Goal: Task Accomplishment & Management: Manage account settings

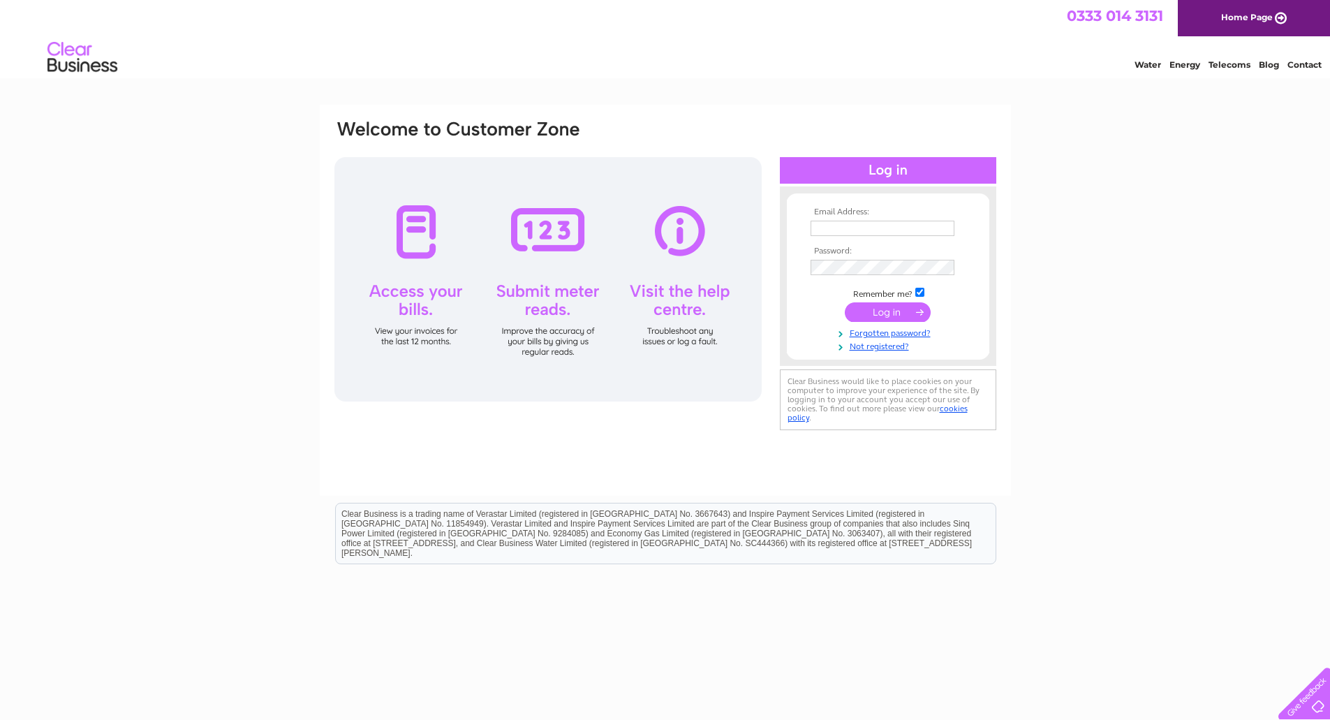
type input "mcavanagh@swiftgo.co.uk"
click at [882, 319] on input "submit" at bounding box center [888, 312] width 86 height 20
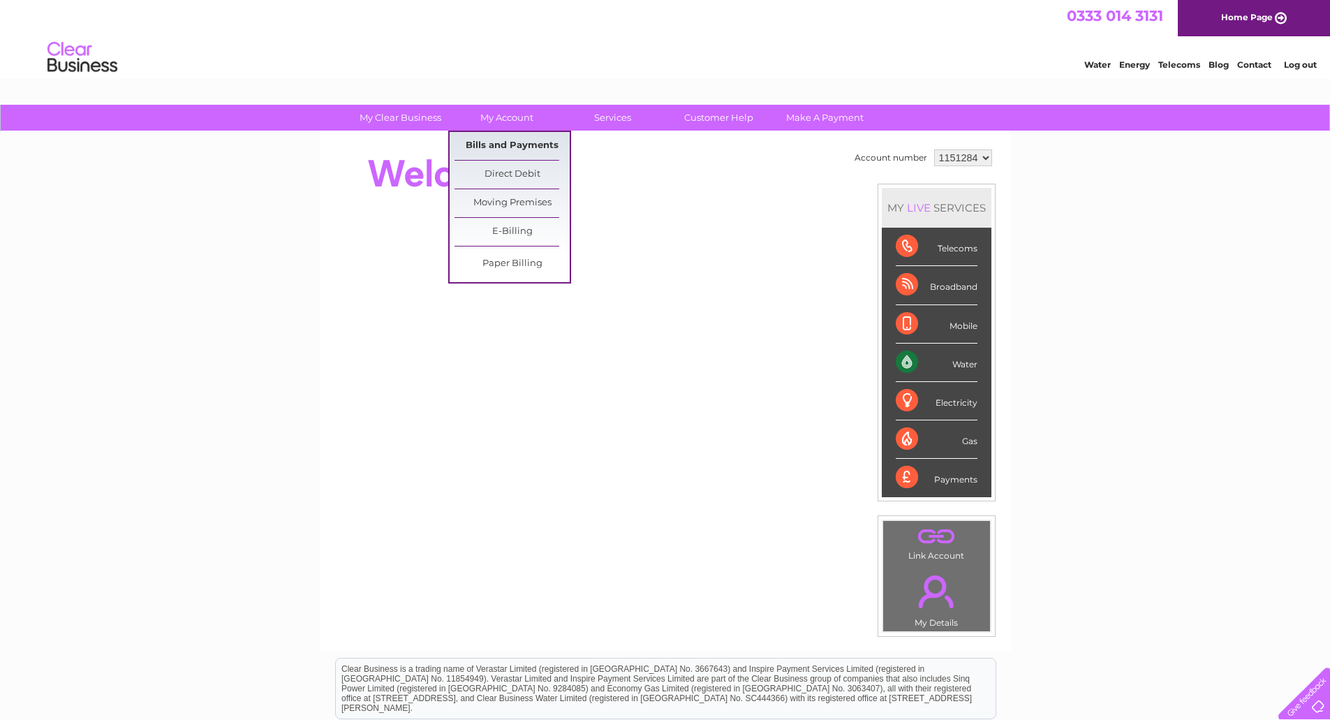
click at [505, 142] on link "Bills and Payments" at bounding box center [511, 146] width 115 height 28
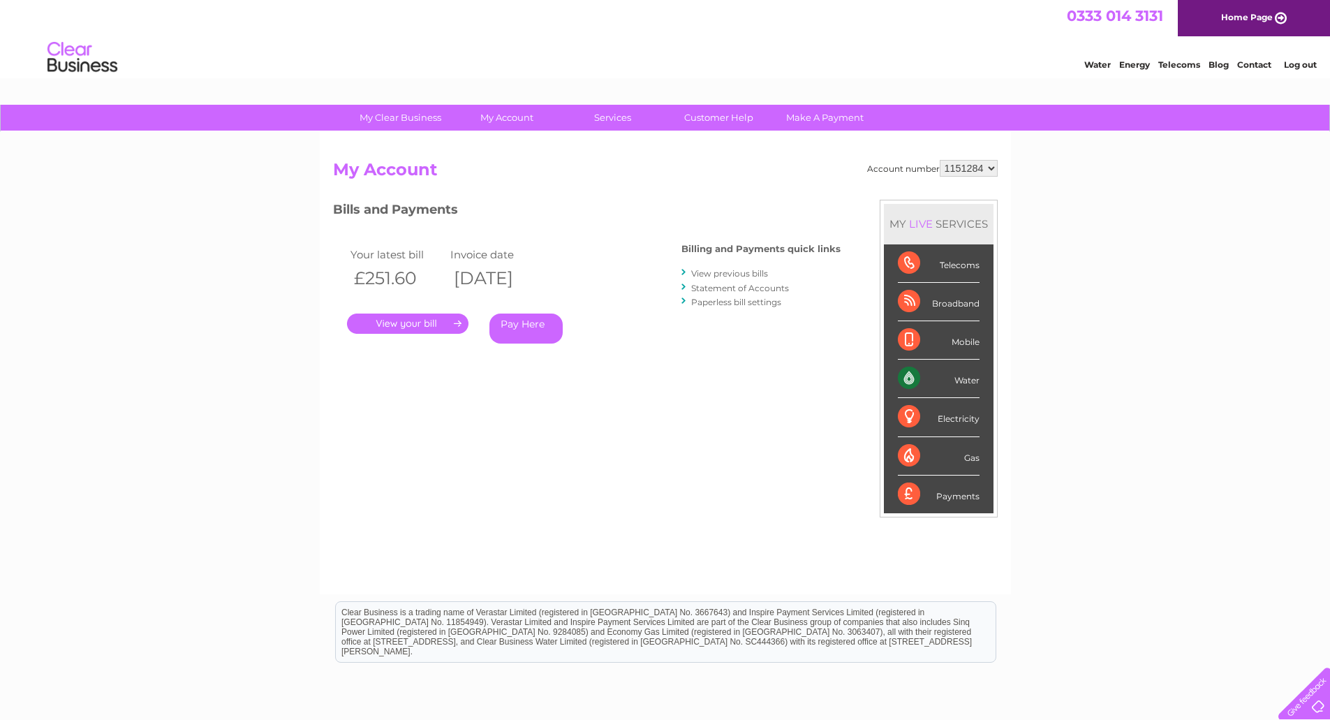
drag, startPoint x: 424, startPoint y: 315, endPoint x: 436, endPoint y: 322, distance: 14.4
click at [424, 315] on link "." at bounding box center [407, 323] width 121 height 20
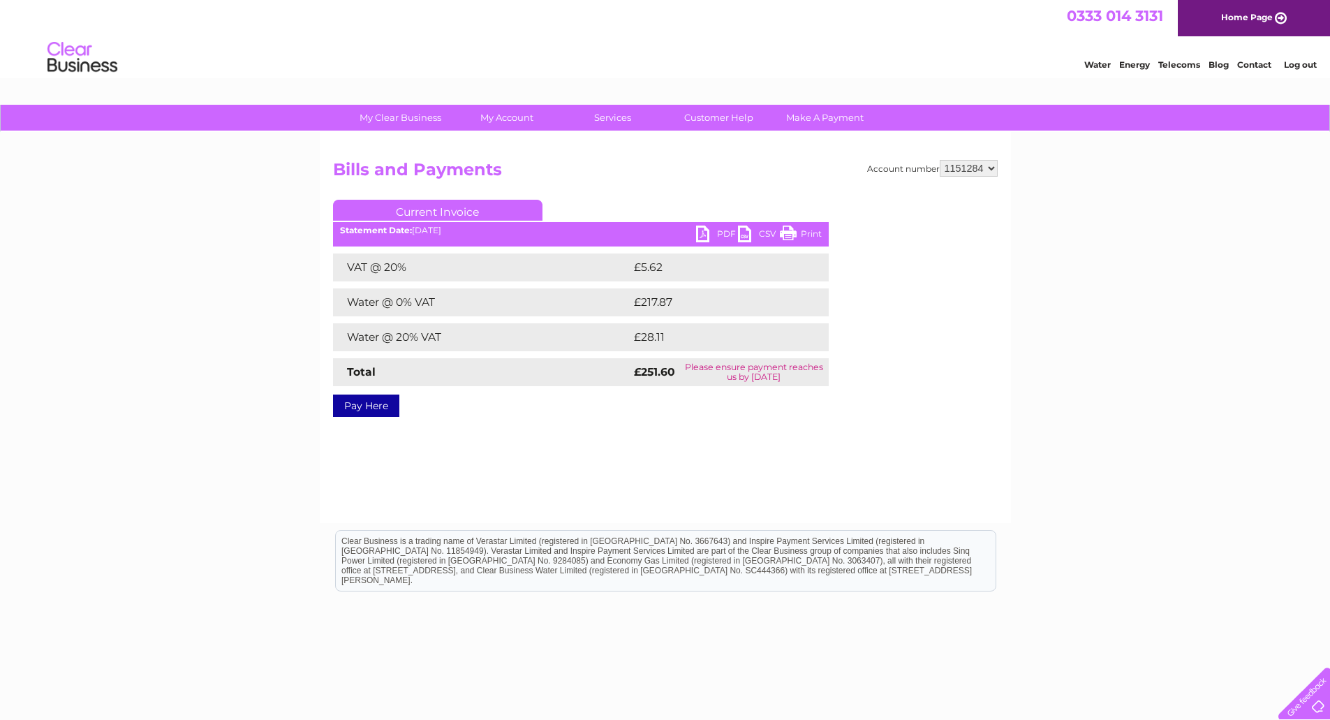
click at [700, 234] on link "PDF" at bounding box center [717, 235] width 42 height 20
click at [1297, 64] on link "Log out" at bounding box center [1300, 64] width 33 height 10
